Goal: Task Accomplishment & Management: Manage account settings

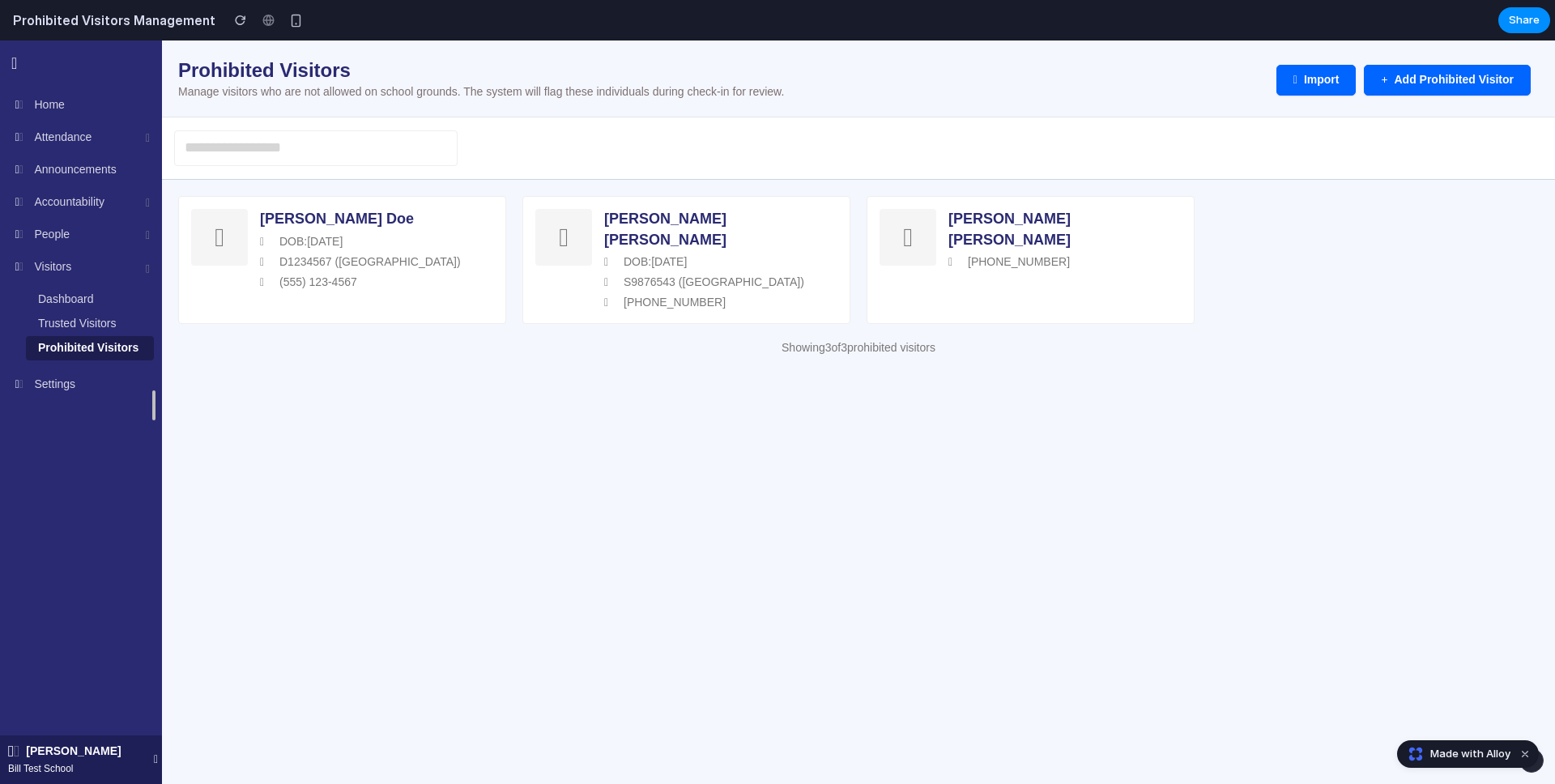
click at [507, 373] on html "Loading... Bill Test School Home Attendance Dashboard Reports Announcements Acc…" at bounding box center [777, 206] width 1555 height 332
click at [968, 249] on div "[PERSON_NAME] [PHONE_NUMBER]" at bounding box center [1031, 260] width 328 height 128
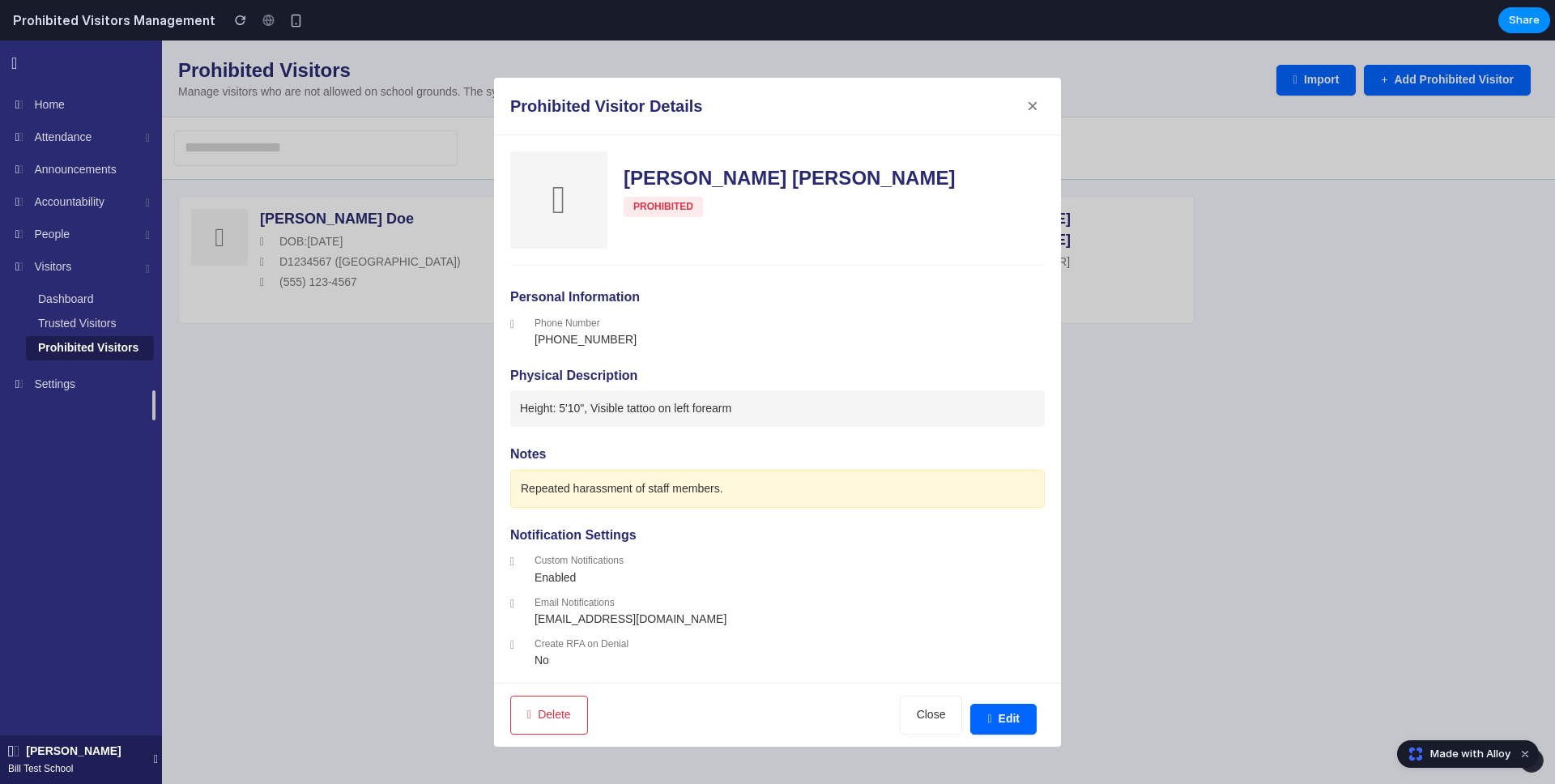
scroll to position [60, 0]
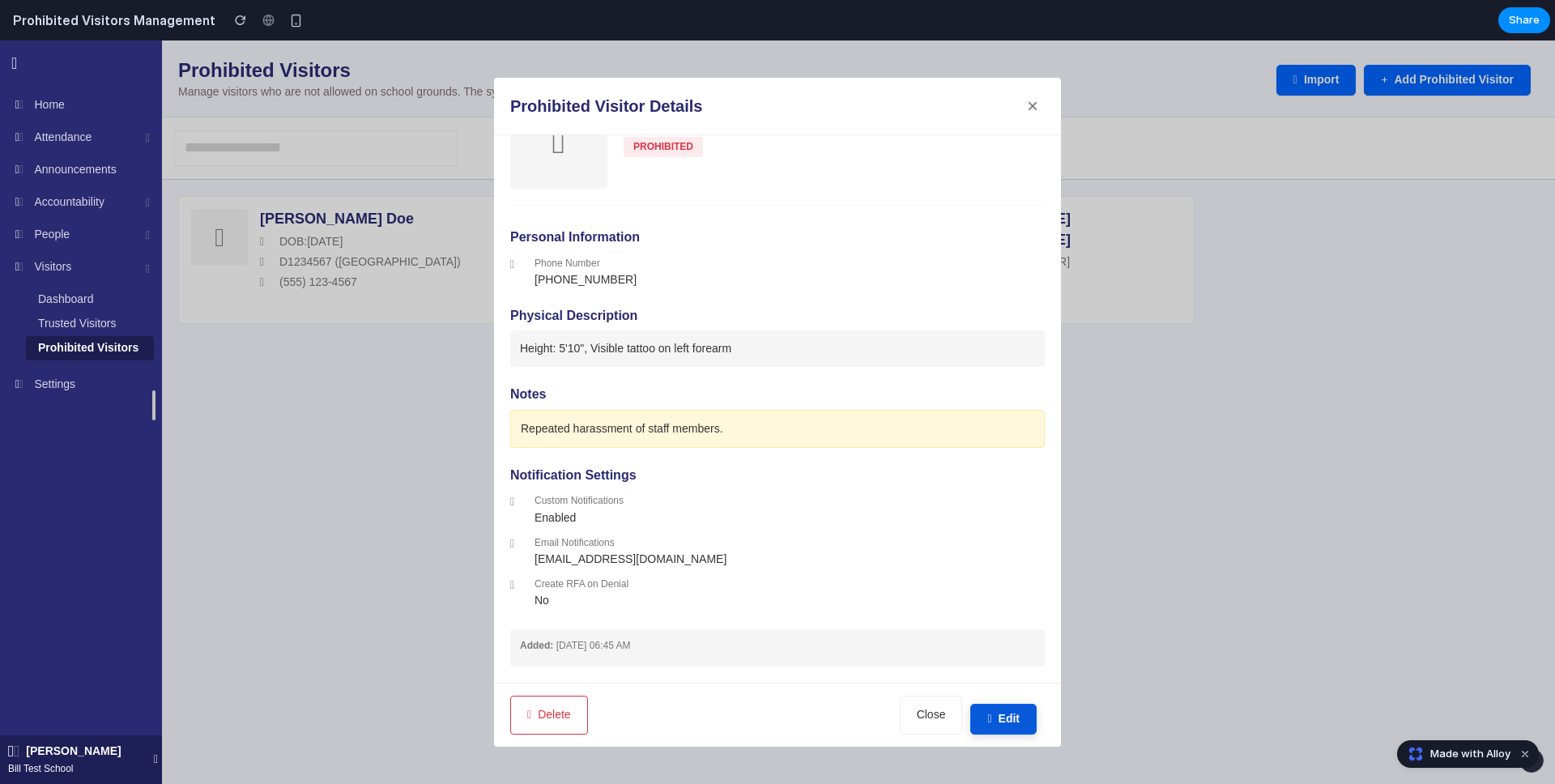
click at [1020, 716] on button "Edit" at bounding box center [1003, 719] width 67 height 31
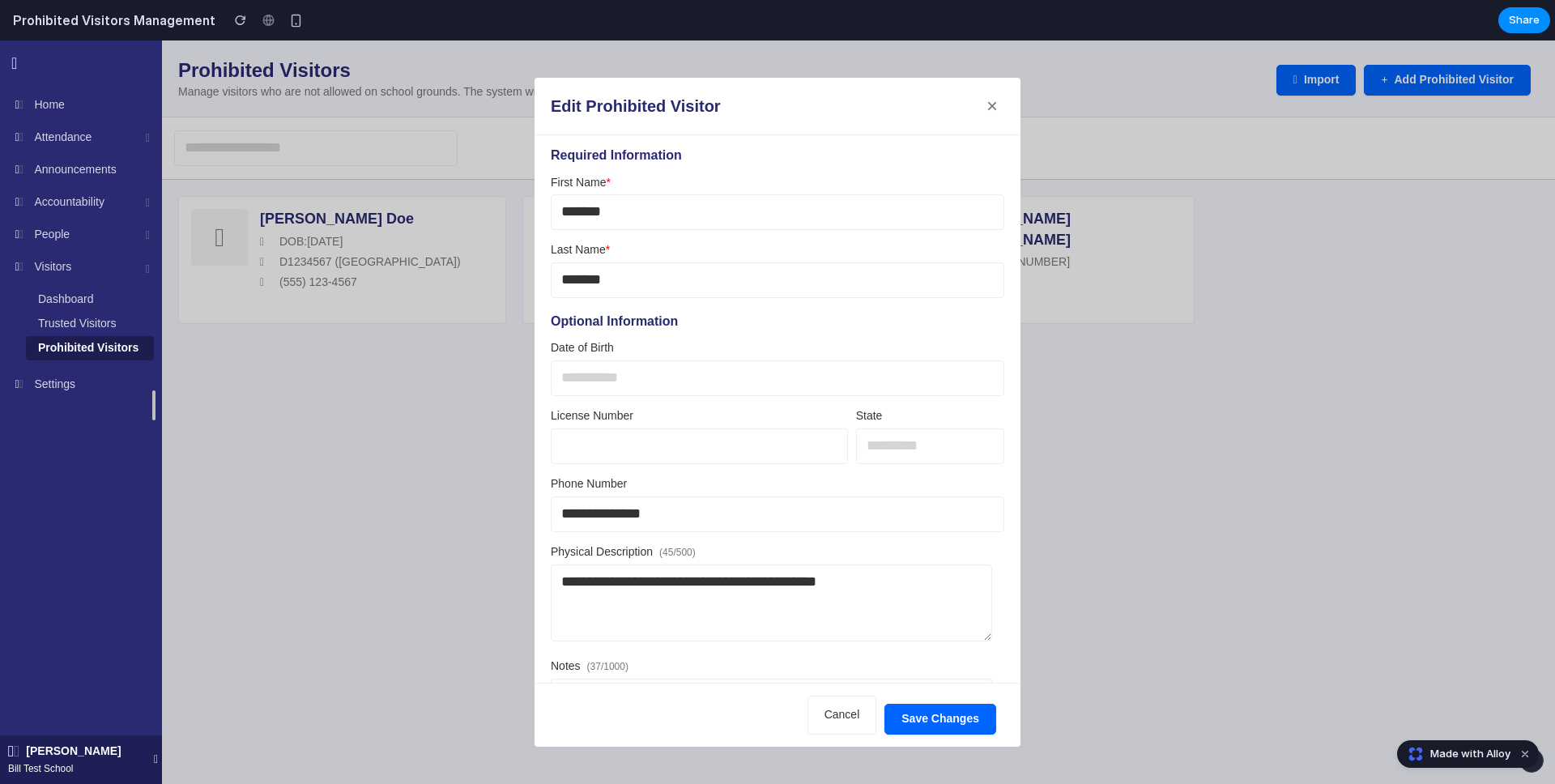
scroll to position [0, 0]
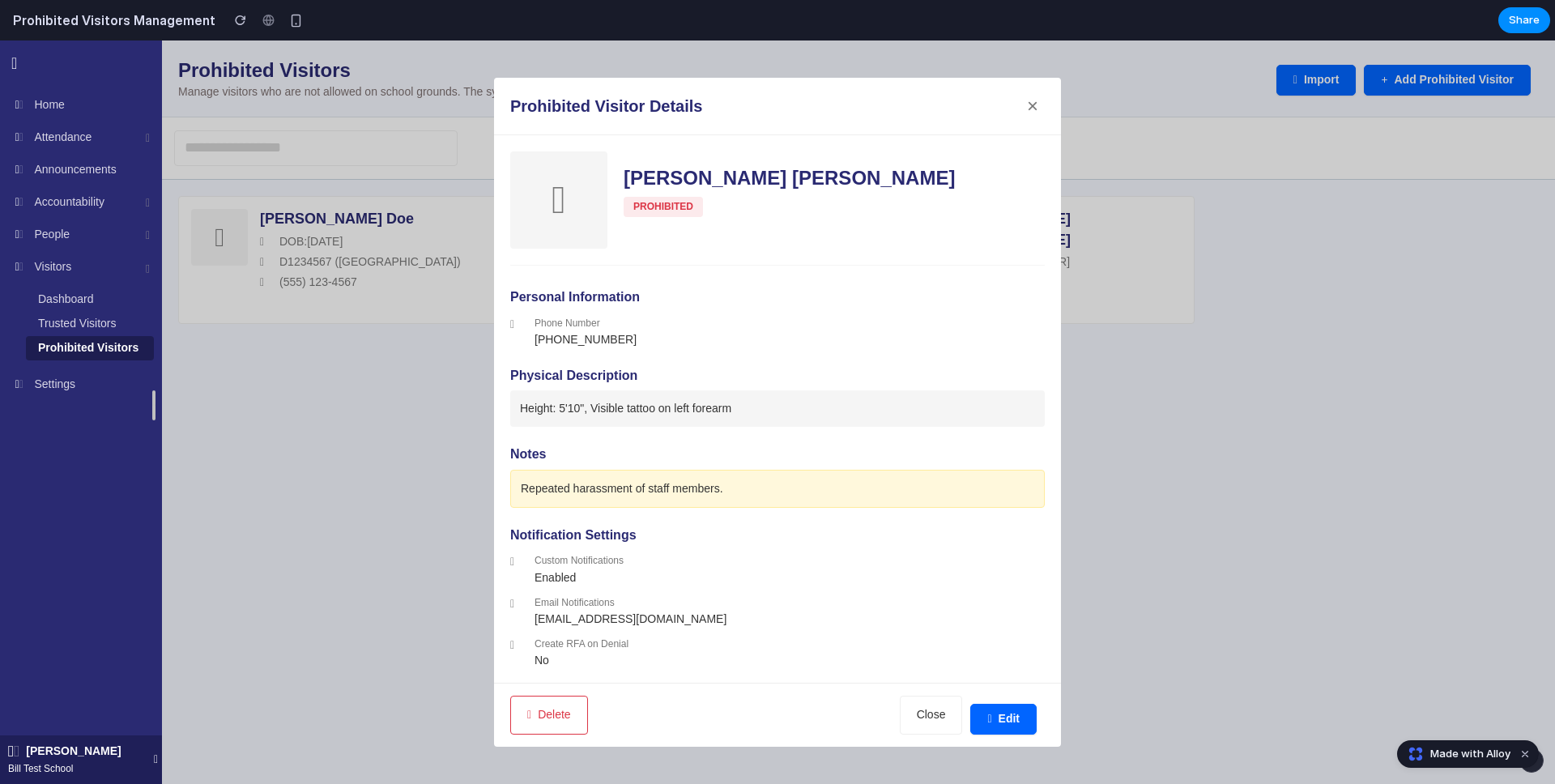
click at [990, 94] on div "Prohibited Visitor Details ×" at bounding box center [777, 106] width 567 height 58
click at [1028, 106] on button "×" at bounding box center [1033, 106] width 24 height 24
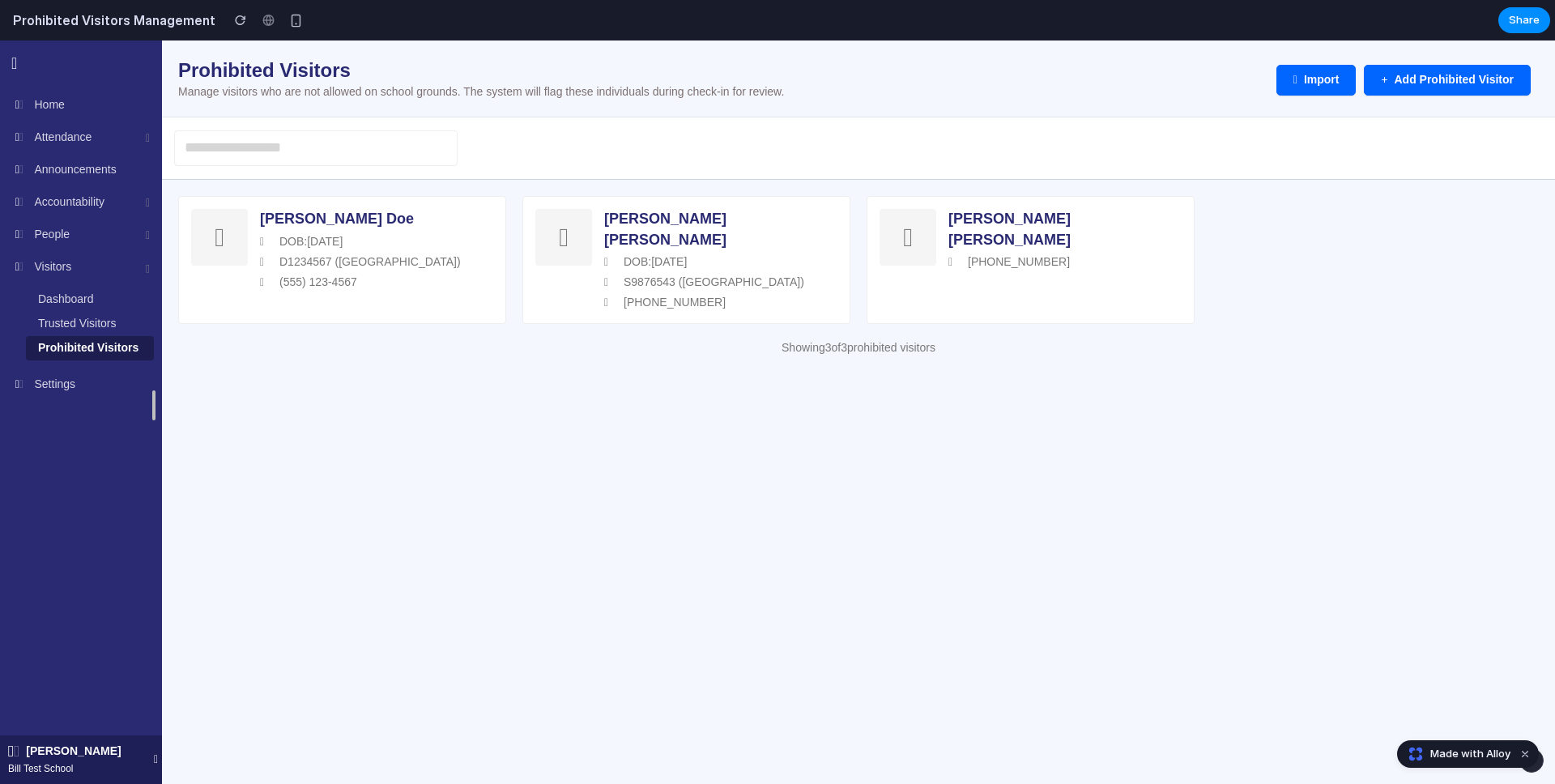
click at [1361, 145] on div at bounding box center [858, 148] width 1393 height 63
click at [1448, 83] on button "Add Prohibited Visitor" at bounding box center [1447, 80] width 166 height 31
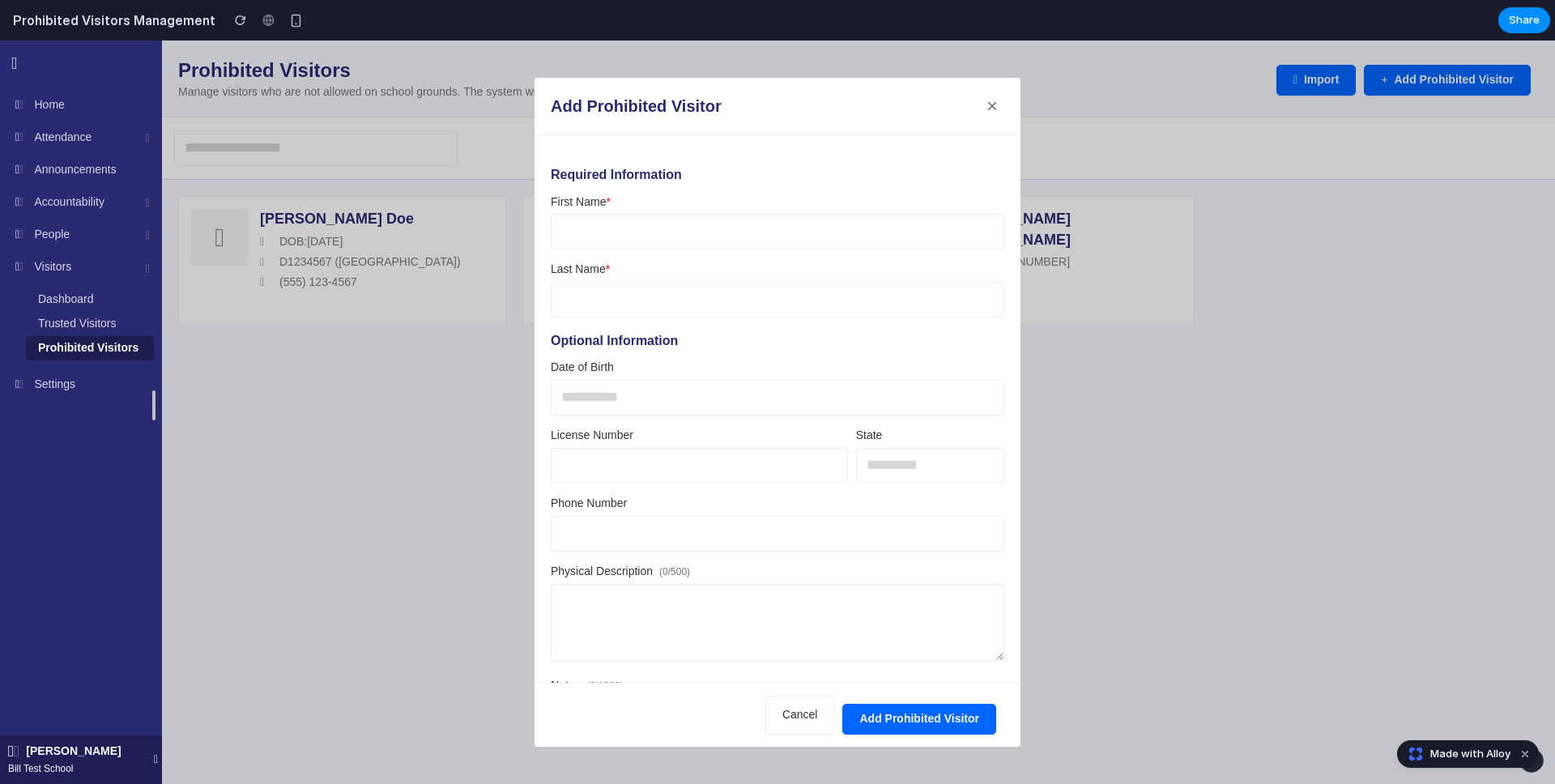
click at [992, 104] on button "×" at bounding box center [992, 106] width 24 height 24
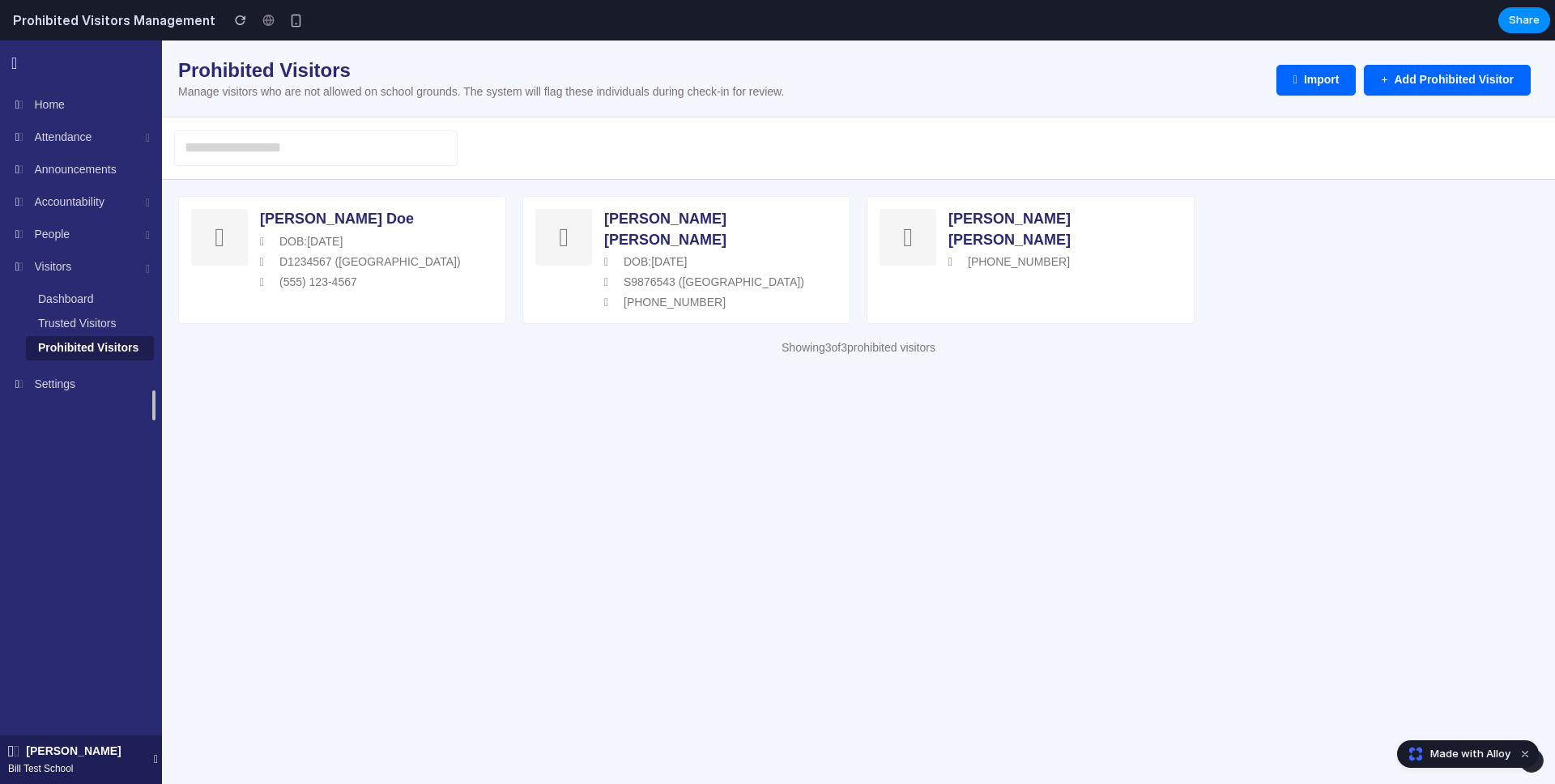
click at [846, 373] on html "Loading... Bill Test School Home Attendance Dashboard Reports Announcements Acc…" at bounding box center [777, 206] width 1555 height 332
click at [1116, 174] on div at bounding box center [858, 148] width 1393 height 63
click at [1089, 209] on div "[PERSON_NAME]" at bounding box center [1065, 230] width 233 height 41
click at [1018, 209] on div "[PERSON_NAME]" at bounding box center [1065, 230] width 233 height 41
click at [1019, 257] on div "[PERSON_NAME] [PHONE_NUMBER]" at bounding box center [1031, 260] width 328 height 128
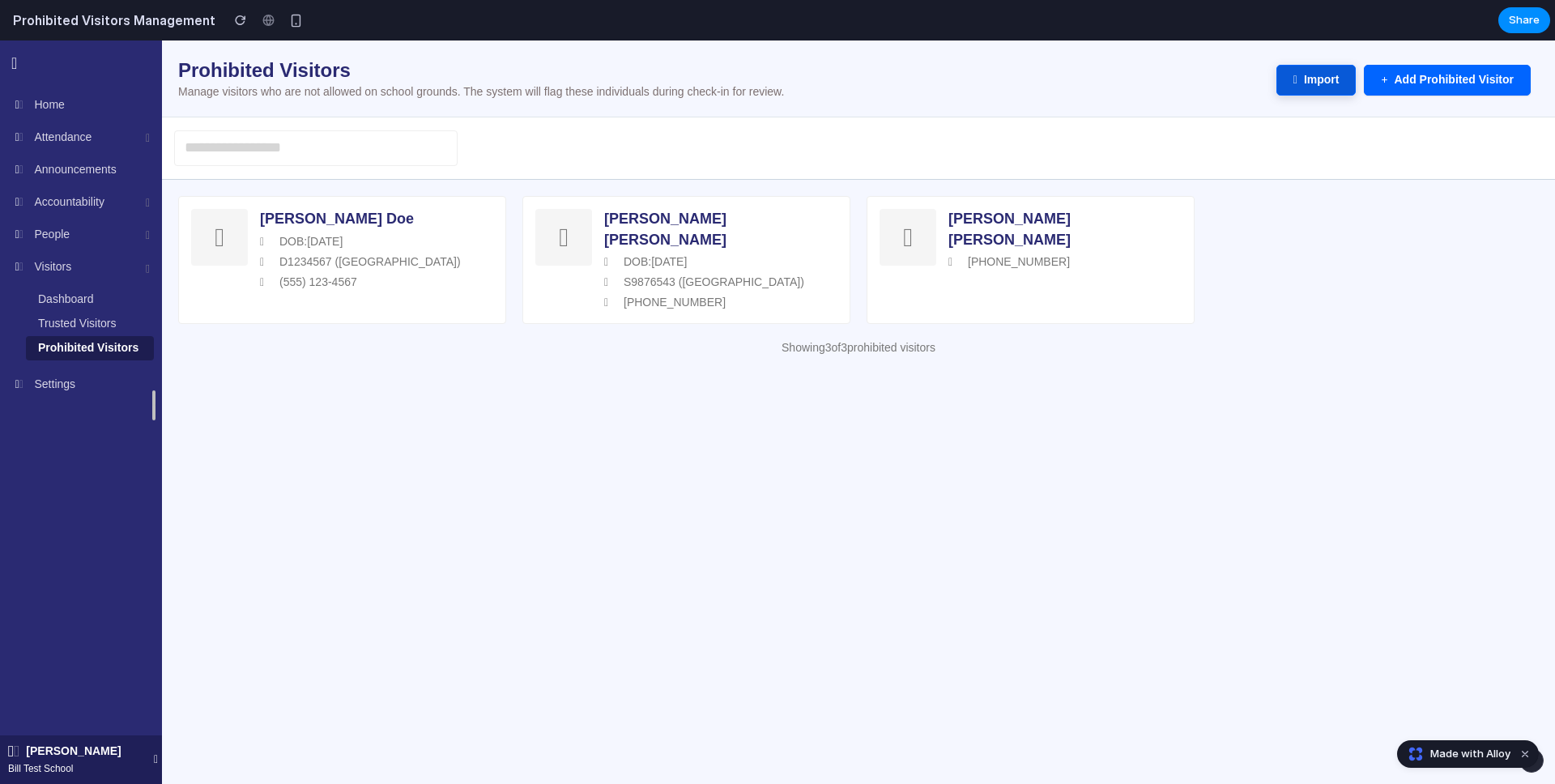
click at [1278, 74] on button "Import" at bounding box center [1316, 80] width 80 height 31
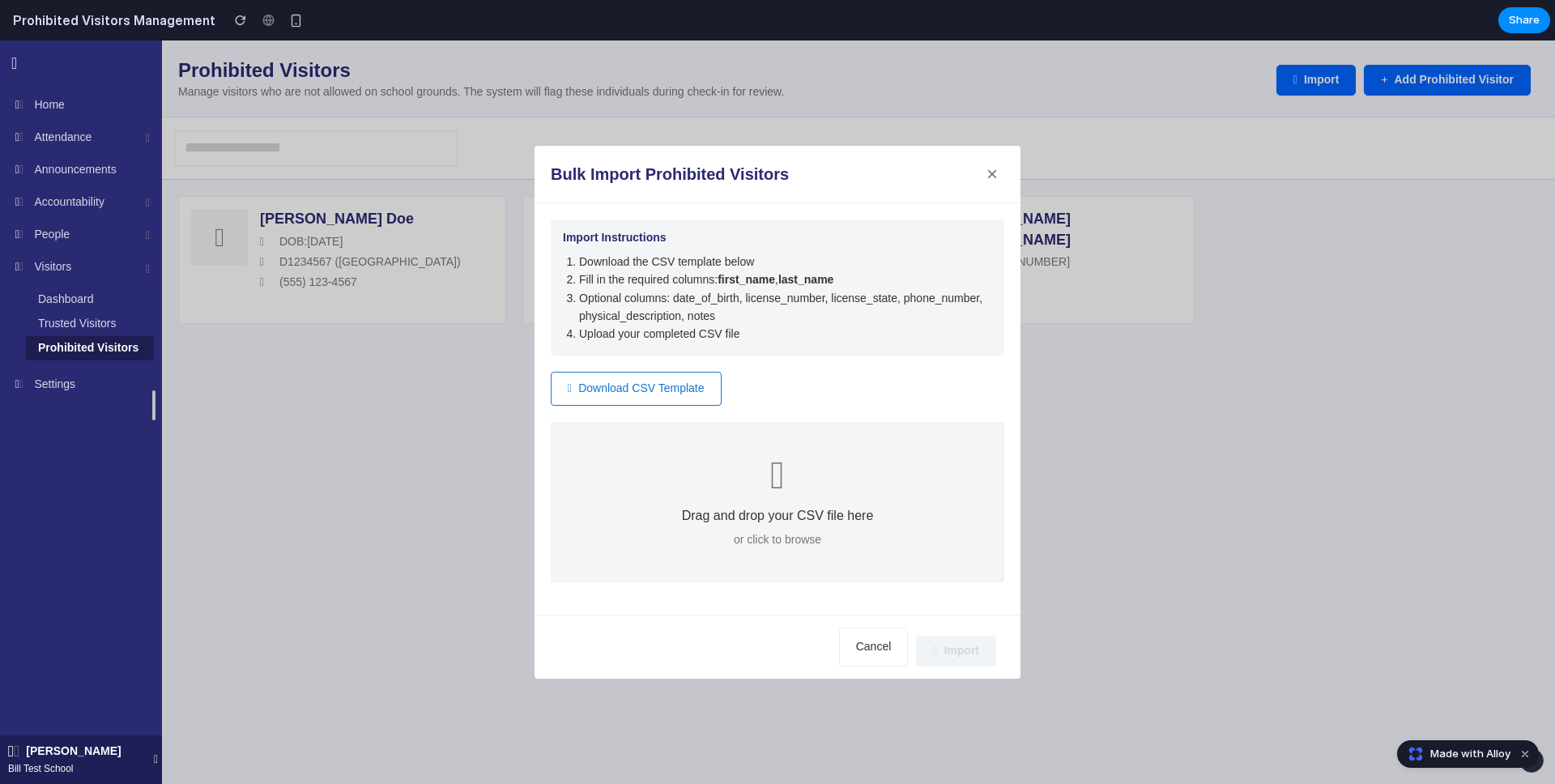
click at [984, 180] on button "×" at bounding box center [992, 174] width 24 height 24
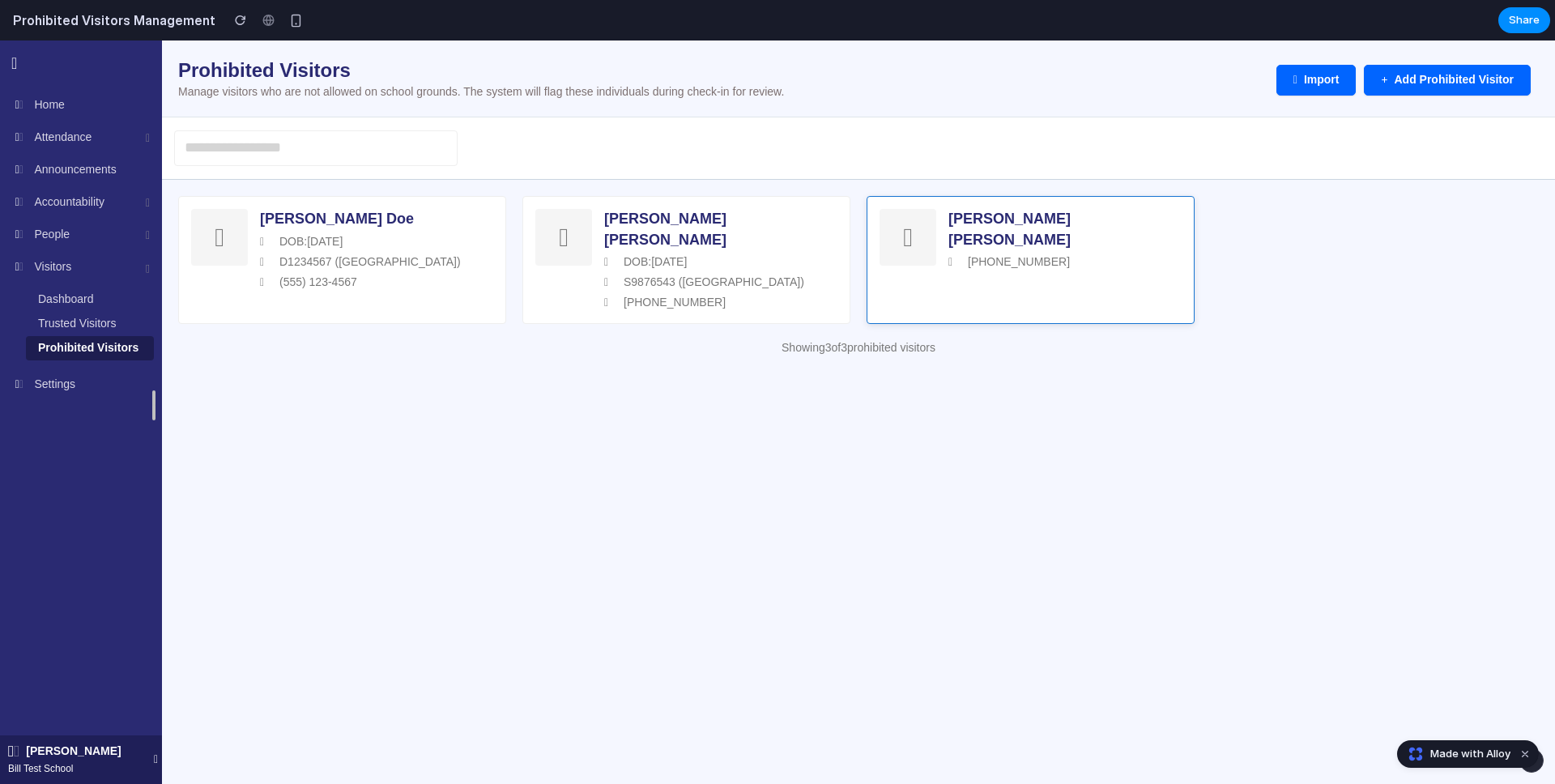
click at [942, 230] on div "[PERSON_NAME] [PHONE_NUMBER]" at bounding box center [1031, 260] width 328 height 128
click at [1162, 373] on html "Loading... Bill Test School Home Attendance Dashboard Reports Announcements Acc…" at bounding box center [777, 206] width 1555 height 332
click at [235, 18] on div "button" at bounding box center [240, 20] width 12 height 12
click at [1106, 270] on div "[PERSON_NAME] [PHONE_NUMBER]" at bounding box center [1031, 260] width 328 height 128
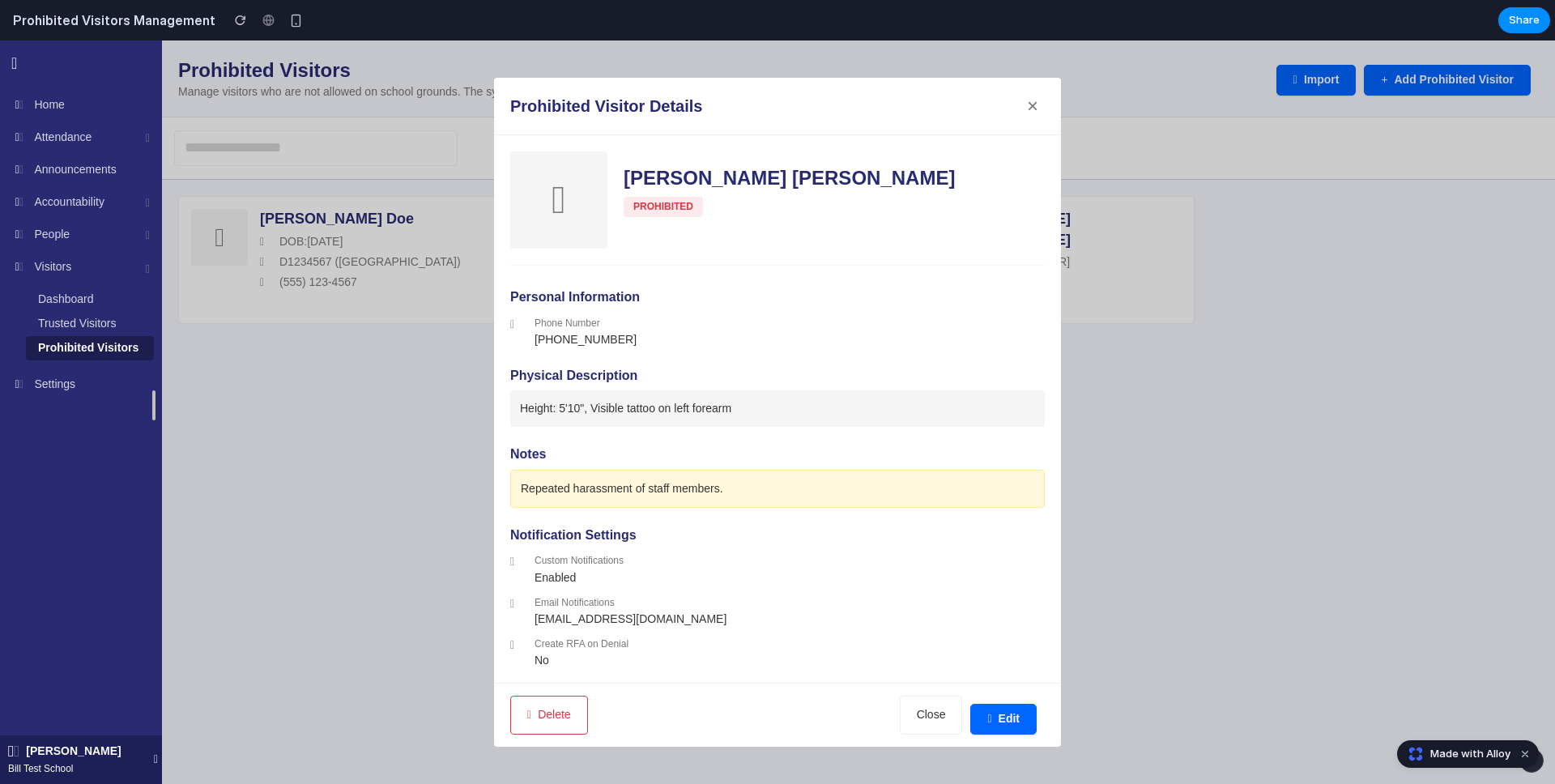
scroll to position [60, 0]
